Goal: Transaction & Acquisition: Purchase product/service

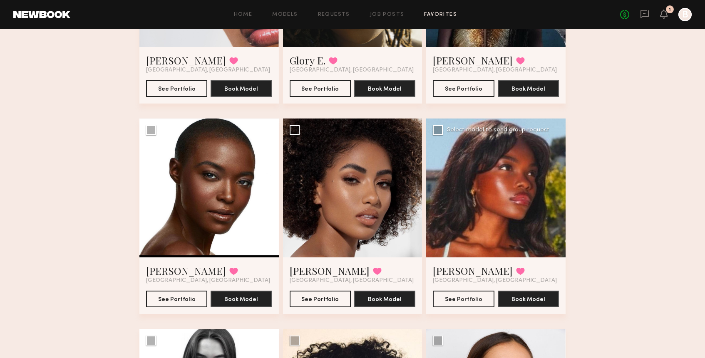
scroll to position [191, 0]
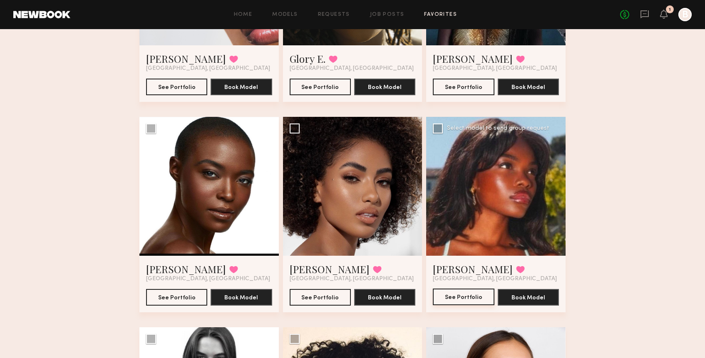
click at [462, 299] on button "See Portfolio" at bounding box center [463, 297] width 61 height 17
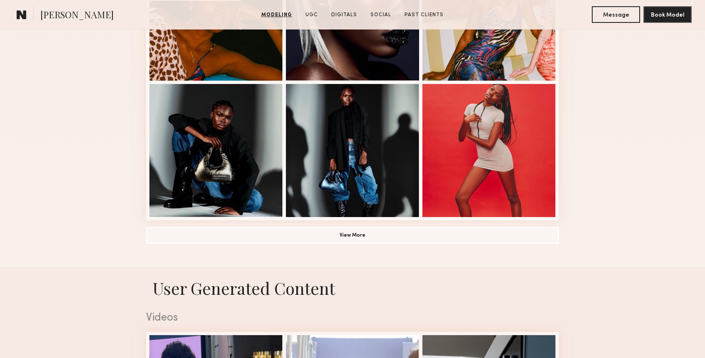
scroll to position [567, 0]
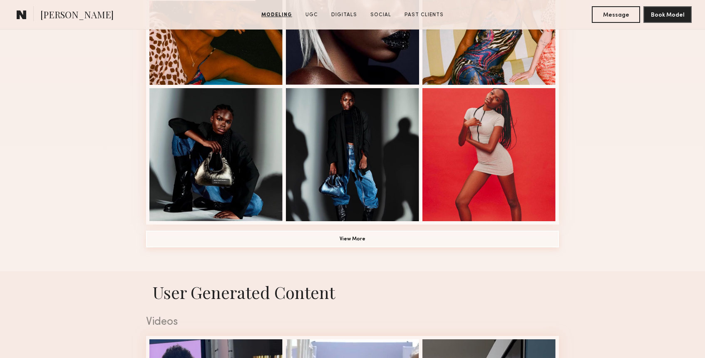
click at [409, 238] on button "View More" at bounding box center [352, 239] width 413 height 17
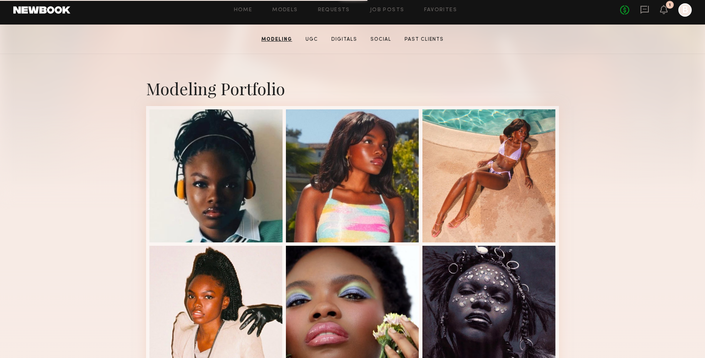
scroll to position [138, 0]
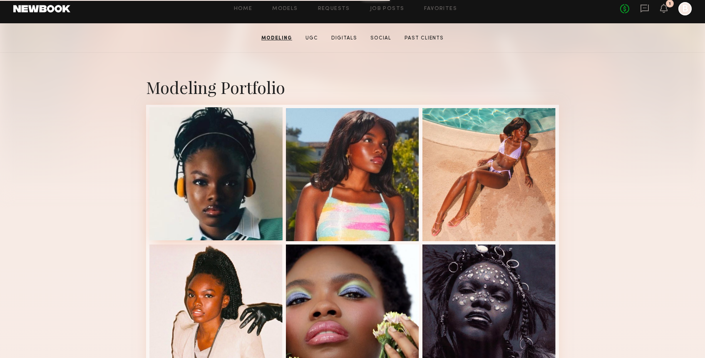
click at [218, 175] on div at bounding box center [215, 173] width 133 height 133
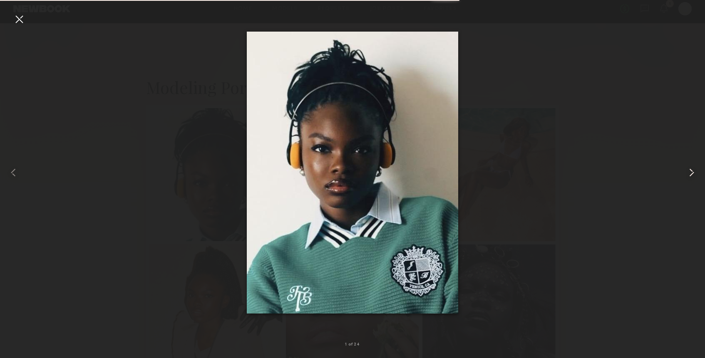
click at [691, 171] on common-icon at bounding box center [691, 172] width 13 height 13
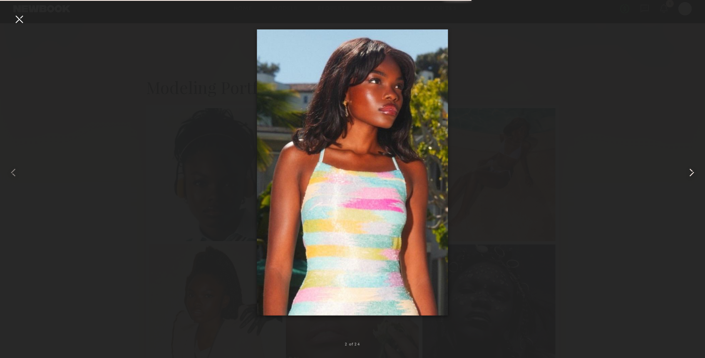
click at [691, 171] on common-icon at bounding box center [691, 172] width 13 height 13
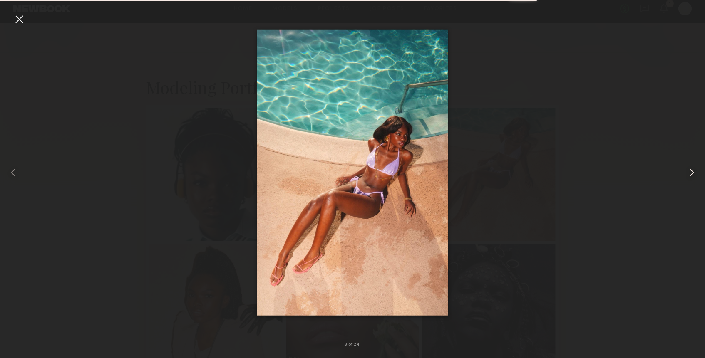
click at [691, 171] on common-icon at bounding box center [691, 172] width 13 height 13
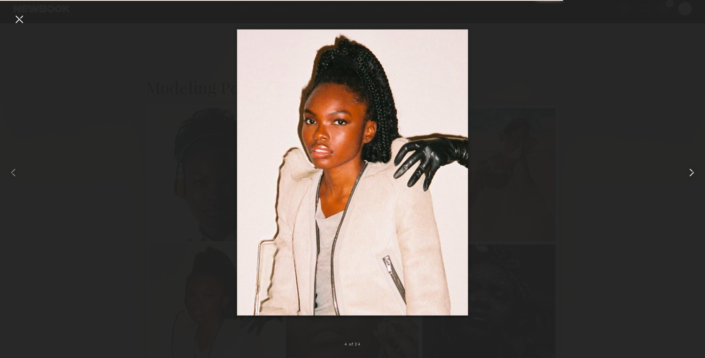
click at [691, 171] on common-icon at bounding box center [691, 172] width 13 height 13
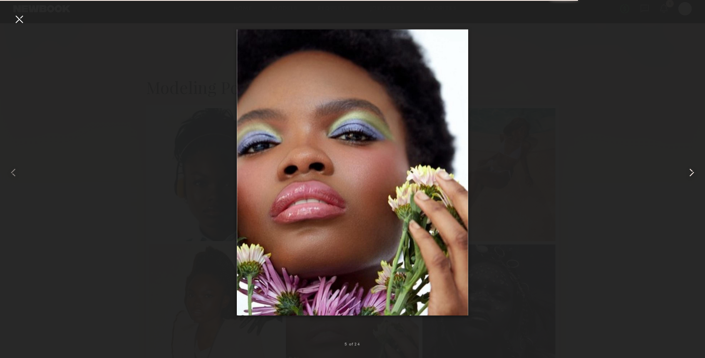
click at [691, 171] on common-icon at bounding box center [691, 172] width 13 height 13
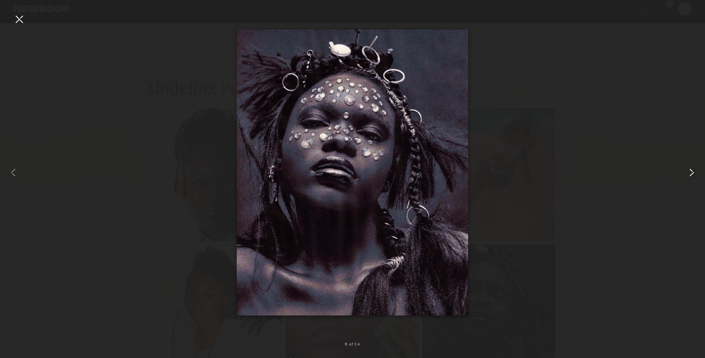
click at [691, 171] on common-icon at bounding box center [691, 172] width 13 height 13
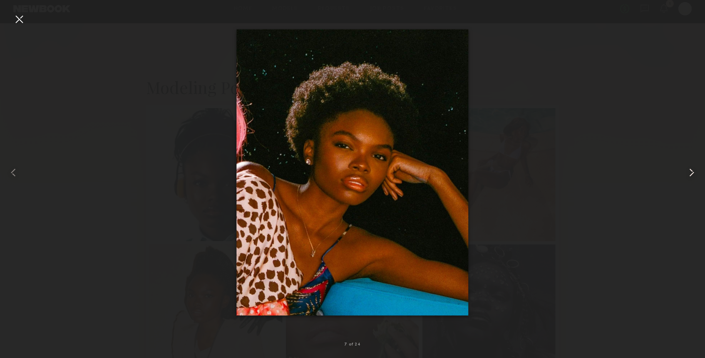
click at [691, 171] on common-icon at bounding box center [691, 172] width 13 height 13
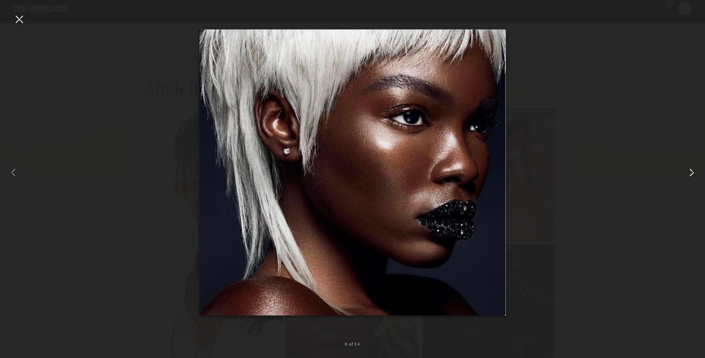
click at [691, 171] on common-icon at bounding box center [691, 172] width 13 height 13
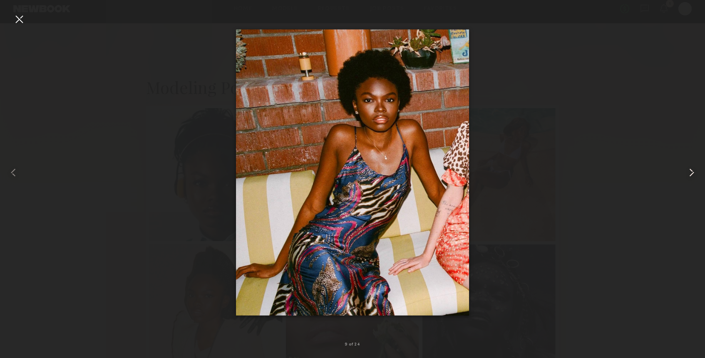
click at [691, 171] on common-icon at bounding box center [691, 172] width 13 height 13
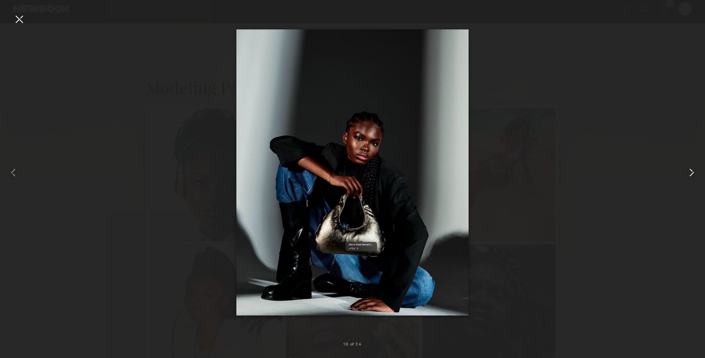
click at [691, 171] on common-icon at bounding box center [691, 172] width 13 height 13
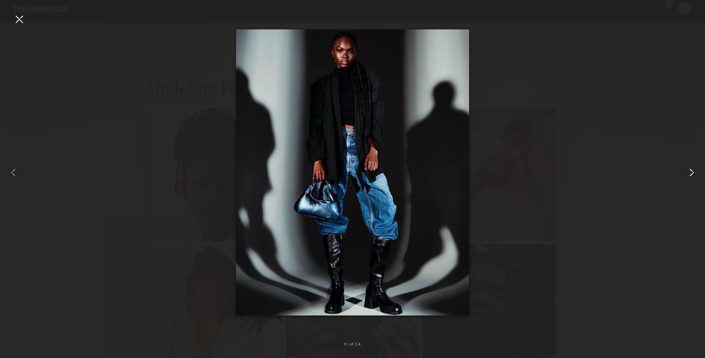
click at [691, 171] on common-icon at bounding box center [691, 172] width 13 height 13
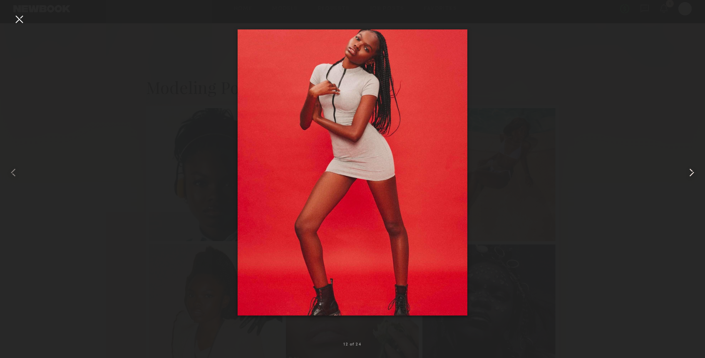
click at [691, 171] on common-icon at bounding box center [691, 172] width 13 height 13
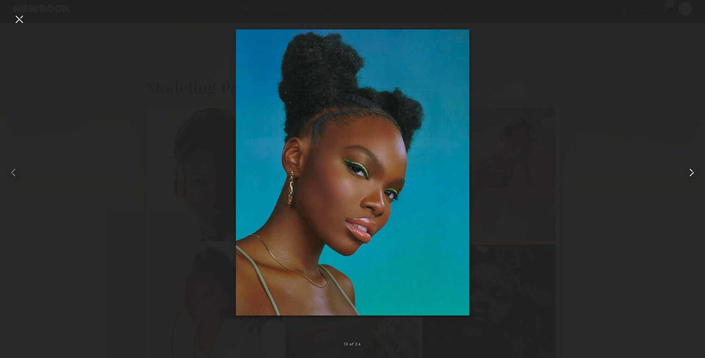
click at [691, 171] on common-icon at bounding box center [691, 172] width 13 height 13
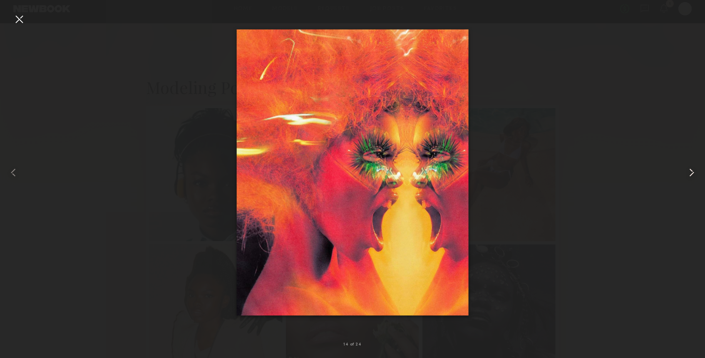
click at [691, 171] on common-icon at bounding box center [691, 172] width 13 height 13
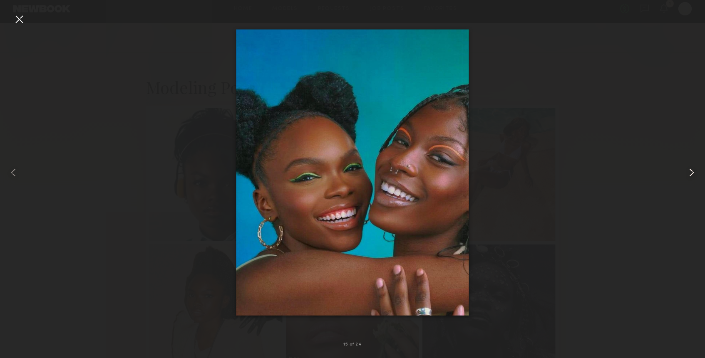
click at [691, 171] on common-icon at bounding box center [691, 172] width 13 height 13
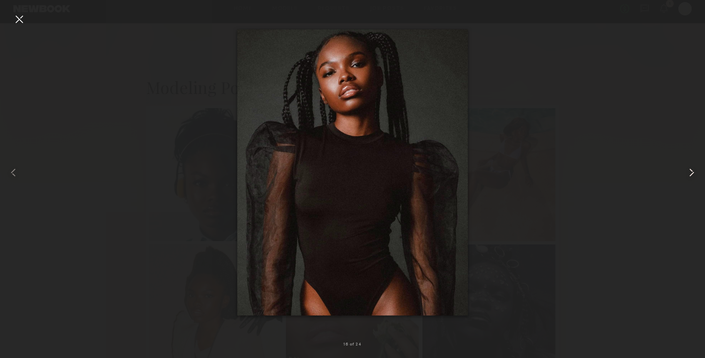
click at [691, 171] on common-icon at bounding box center [691, 172] width 13 height 13
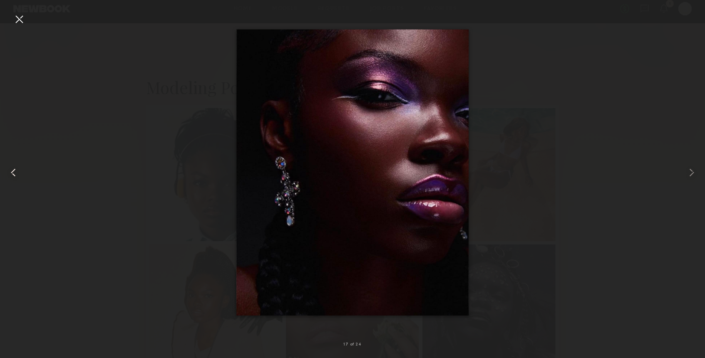
click at [9, 173] on common-icon at bounding box center [13, 172] width 13 height 13
